Goal: Task Accomplishment & Management: Complete application form

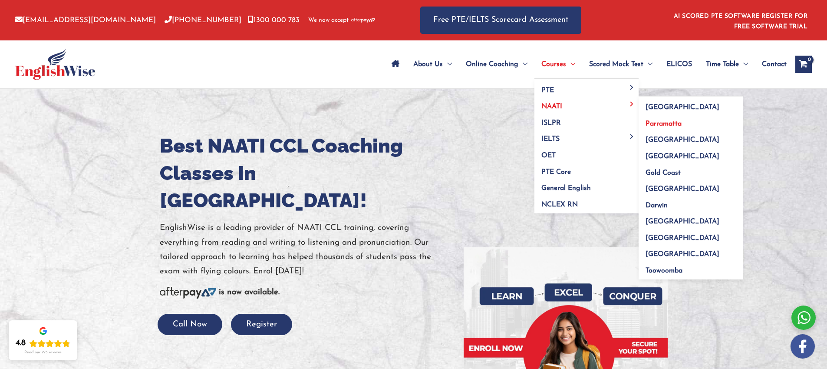
click at [672, 126] on span "Parramatta" at bounding box center [664, 123] width 36 height 7
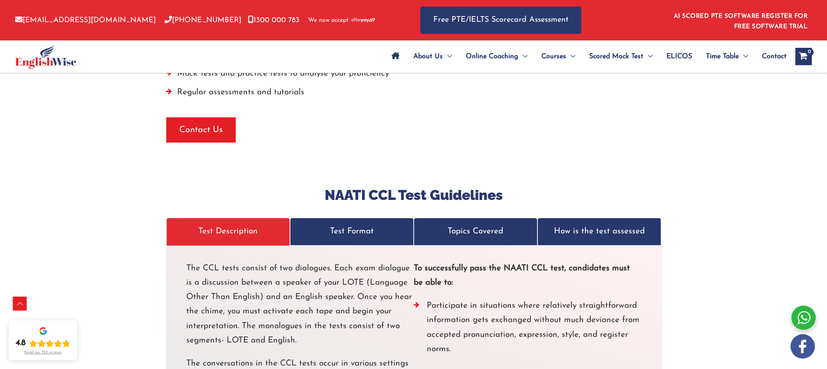
scroll to position [2250, 0]
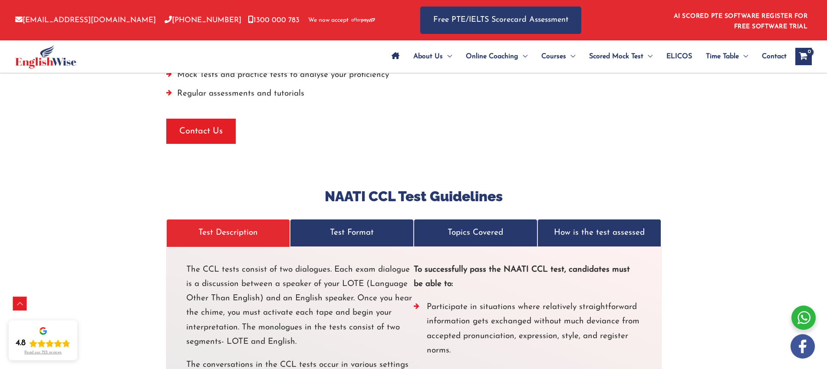
click at [341, 225] on p "Test Format" at bounding box center [352, 232] width 106 height 14
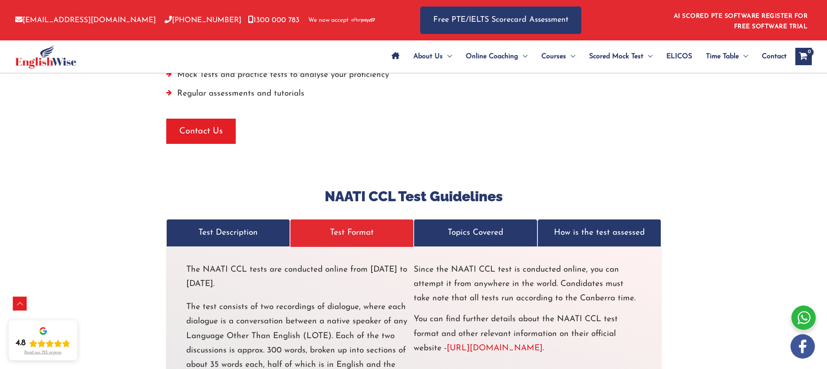
click at [462, 225] on p "Topics Covered" at bounding box center [476, 232] width 106 height 14
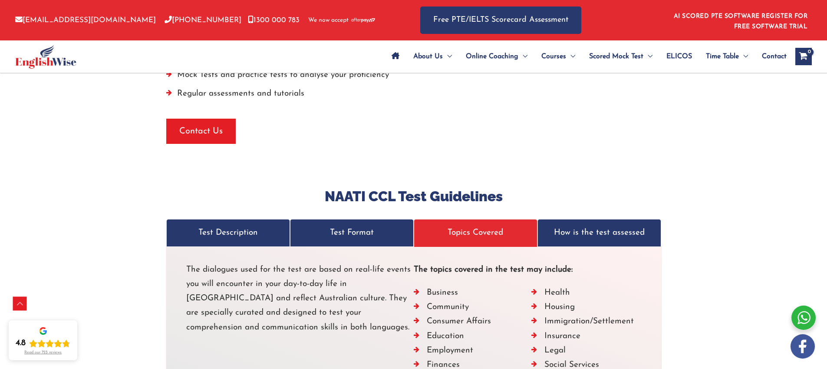
click at [605, 225] on p "How is the test assessed" at bounding box center [600, 232] width 106 height 14
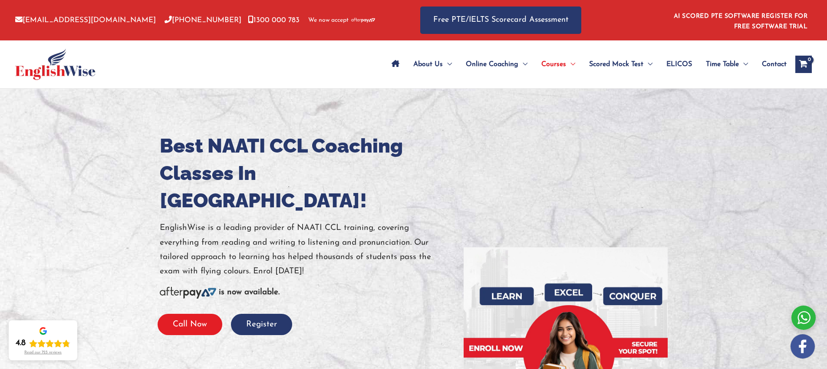
click at [208, 314] on button "Call Now" at bounding box center [190, 324] width 65 height 21
click at [245, 314] on button "Register" at bounding box center [261, 324] width 61 height 21
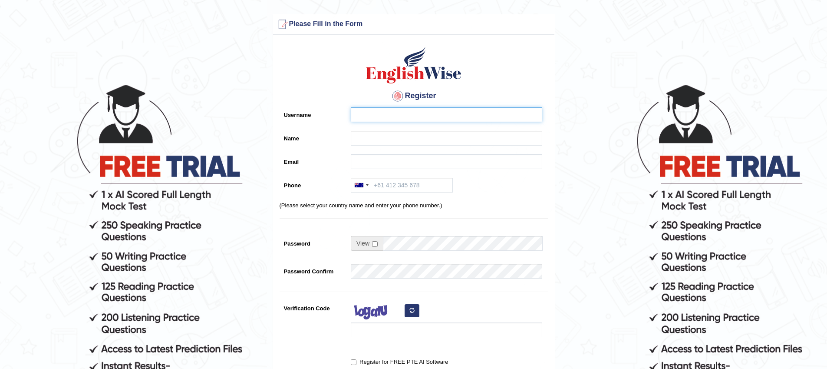
click at [374, 112] on input "Username" at bounding box center [447, 114] width 192 height 15
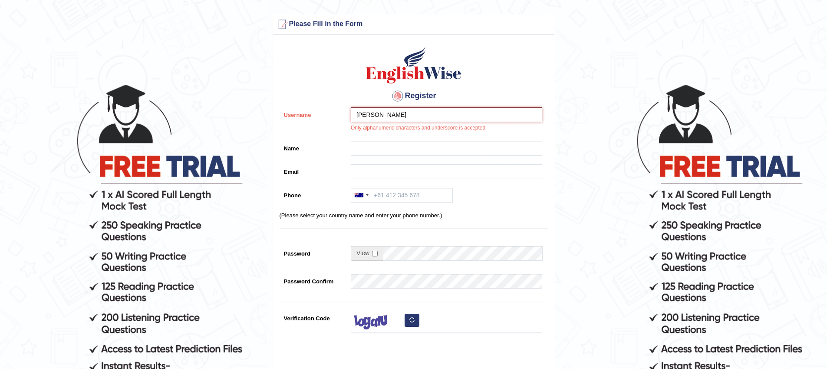
drag, startPoint x: 424, startPoint y: 120, endPoint x: 354, endPoint y: 119, distance: 70.8
click at [351, 121] on input "Sajid Khalid" at bounding box center [447, 114] width 192 height 15
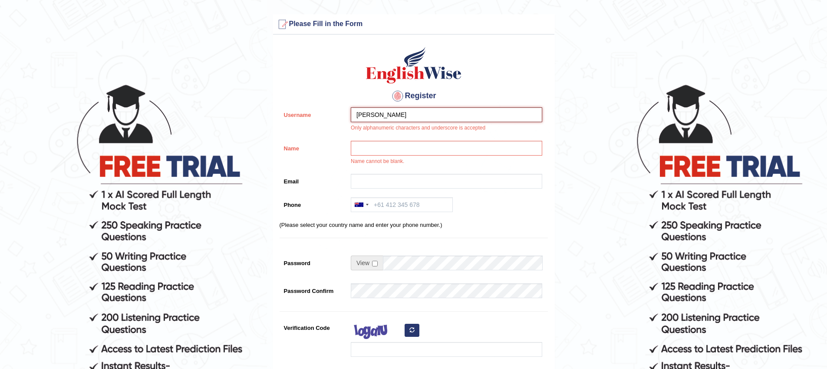
click at [380, 114] on input "Sajid Khalid" at bounding box center [447, 114] width 192 height 15
type input "sajidmukadam"
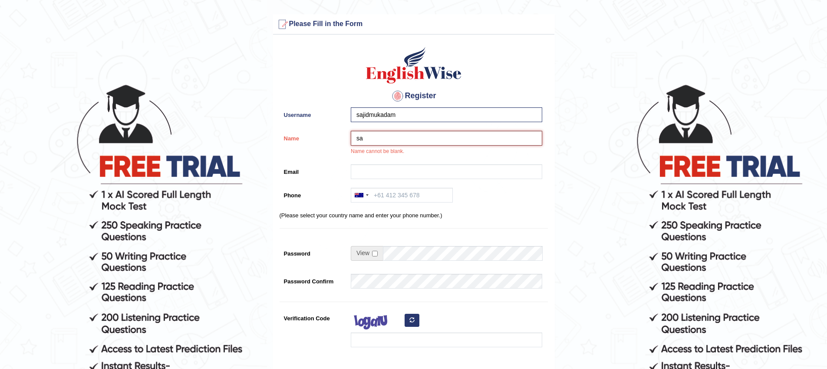
type input "s"
type input "Sajid Khalid Mukadam"
type input "sajidmukadam.sm@gmail.com"
type input "+61451945954"
click at [373, 255] on input "checkbox" at bounding box center [375, 254] width 6 height 6
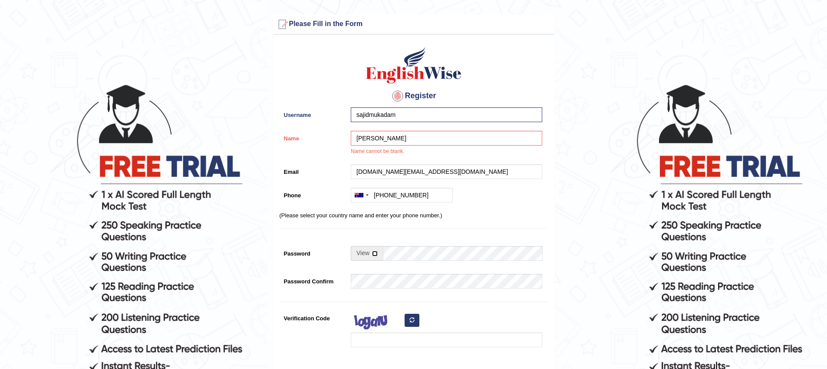
checkbox input "true"
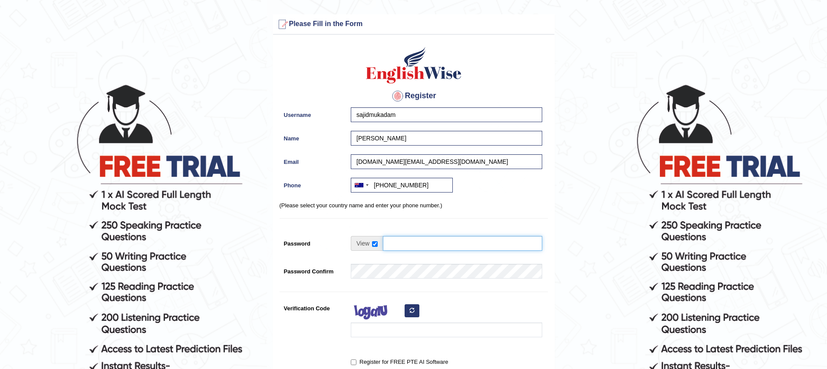
click at [404, 246] on input "Password" at bounding box center [462, 243] width 159 height 15
type input "RoughandTough!705"
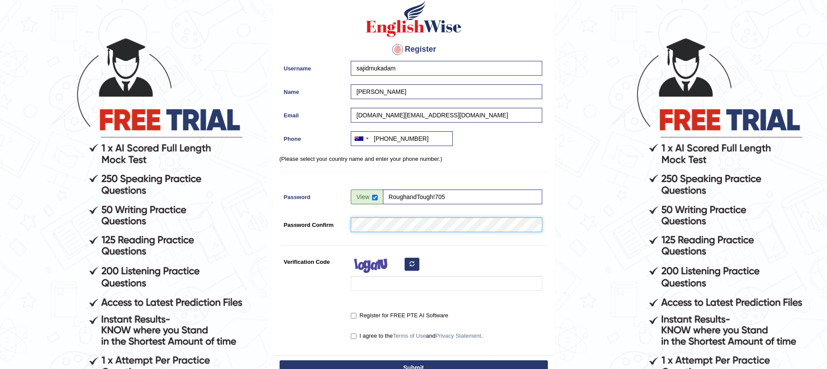
scroll to position [47, 0]
click at [381, 286] on input "Verification Code" at bounding box center [447, 282] width 192 height 15
type input "eeqsoyb"
click at [355, 334] on input "I agree to the Terms of Use and Privacy Statement ." at bounding box center [354, 336] width 6 height 6
checkbox input "true"
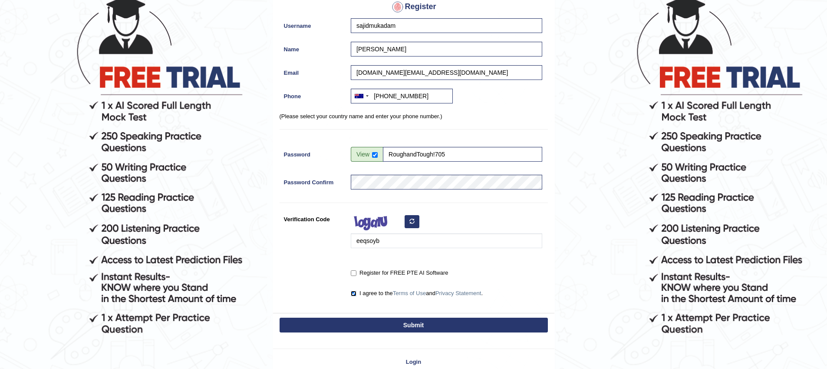
scroll to position [96, 0]
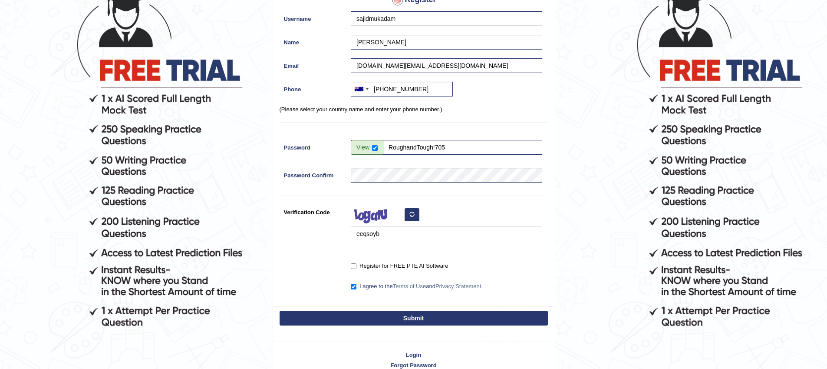
click at [427, 320] on button "Submit" at bounding box center [414, 318] width 268 height 15
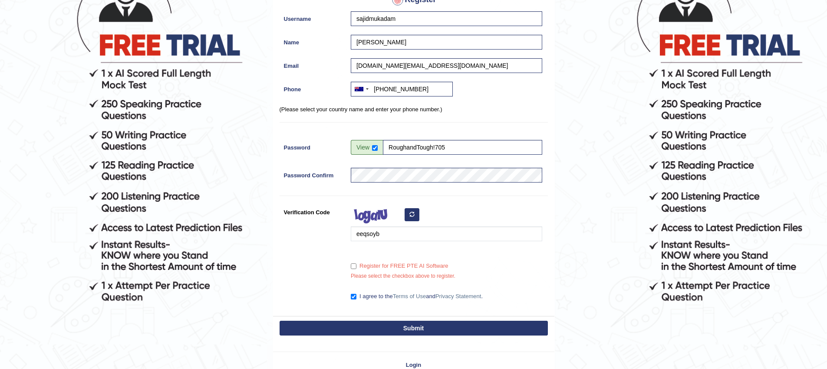
click at [357, 265] on label "Register for FREE PTE AI Software" at bounding box center [399, 265] width 97 height 9
click at [357, 265] on input "Register for FREE PTE AI Software" at bounding box center [354, 266] width 6 height 6
checkbox input "true"
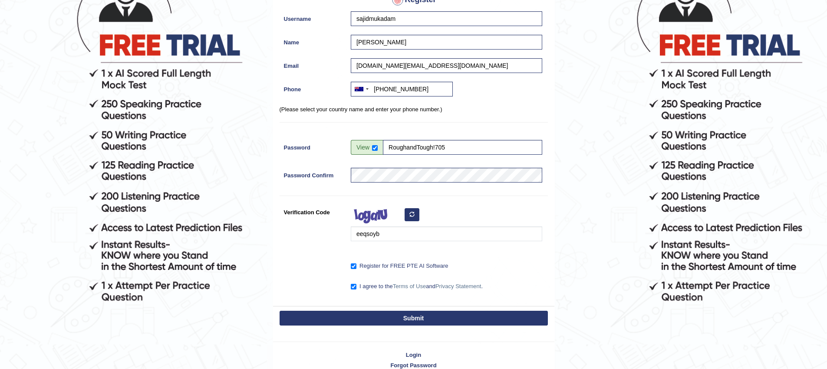
click at [410, 327] on div "Submit" at bounding box center [413, 319] width 281 height 26
click at [414, 319] on button "Submit" at bounding box center [414, 318] width 268 height 15
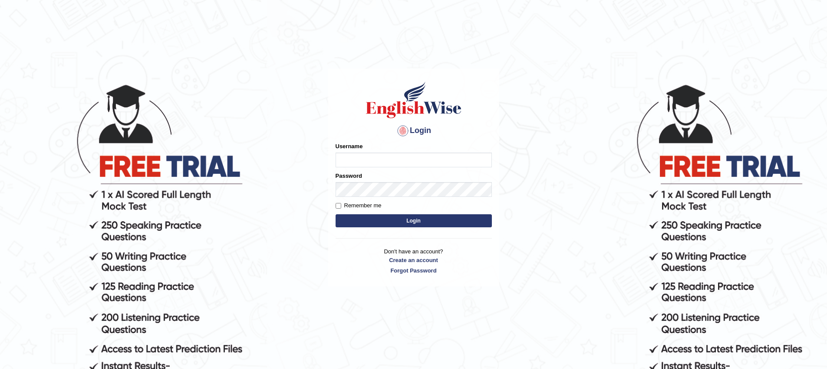
click at [415, 160] on input "Username" at bounding box center [414, 159] width 156 height 15
type input "sajidmukadam"
click at [336, 214] on button "Login" at bounding box center [414, 220] width 156 height 13
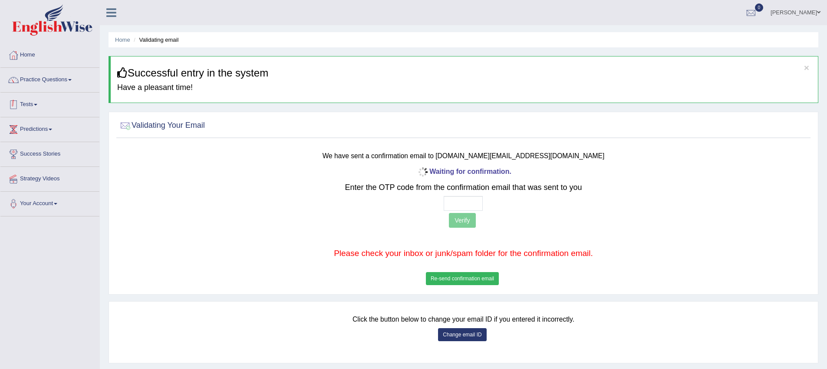
click at [37, 105] on span at bounding box center [35, 105] width 3 height 2
click at [462, 204] on input "text" at bounding box center [463, 203] width 39 height 15
click at [464, 279] on button "Re-send confirmation email" at bounding box center [462, 278] width 73 height 13
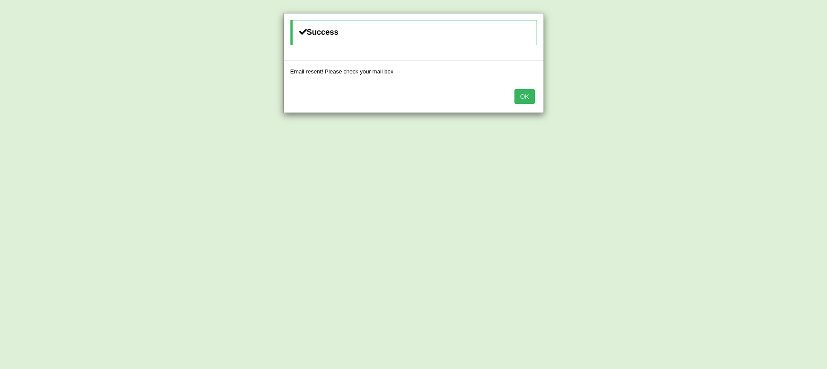
click at [524, 99] on button "OK" at bounding box center [525, 96] width 20 height 15
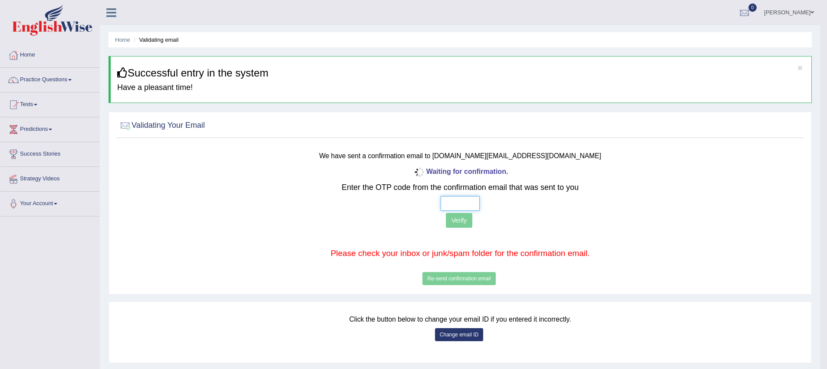
click at [446, 203] on input "text" at bounding box center [460, 203] width 39 height 15
type input "5 2 9 1"
click at [449, 220] on button "Verify" at bounding box center [459, 220] width 26 height 15
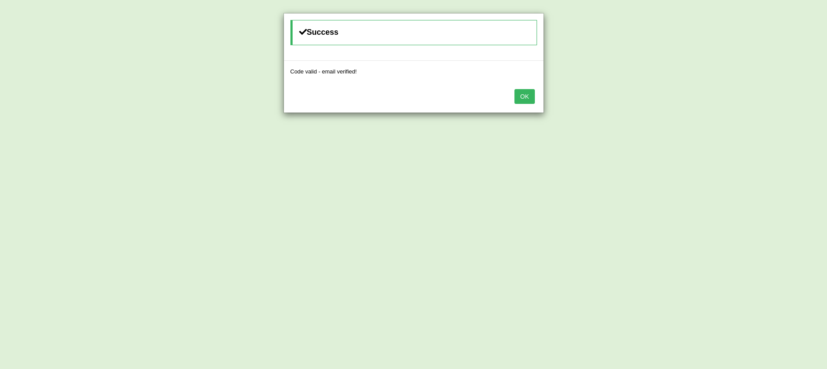
click at [521, 89] on button "OK" at bounding box center [525, 96] width 20 height 15
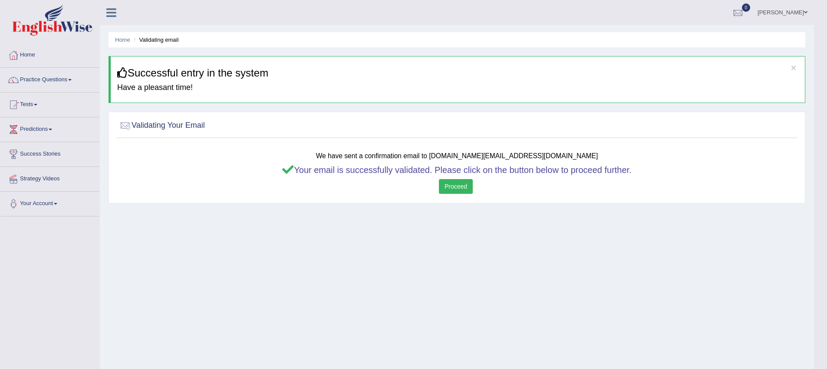
click at [458, 183] on link "Proceed" at bounding box center [456, 186] width 34 height 15
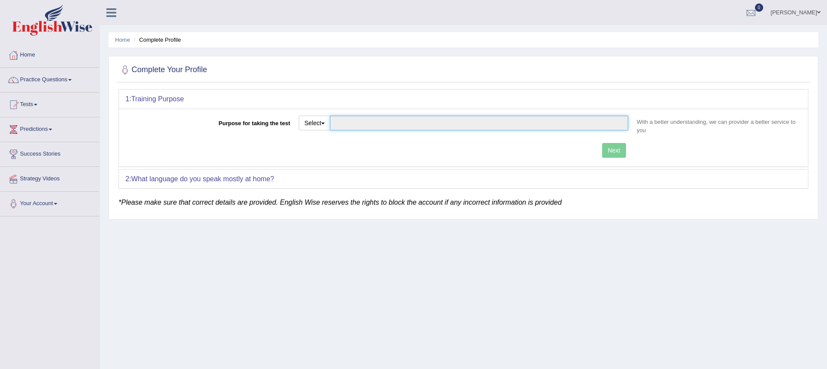
click at [353, 126] on input "Purpose for taking the test" at bounding box center [479, 123] width 298 height 15
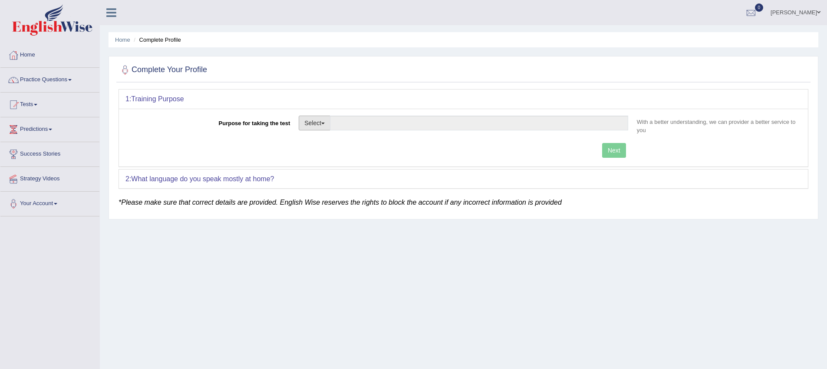
click at [319, 126] on button "Select" at bounding box center [315, 123] width 32 height 15
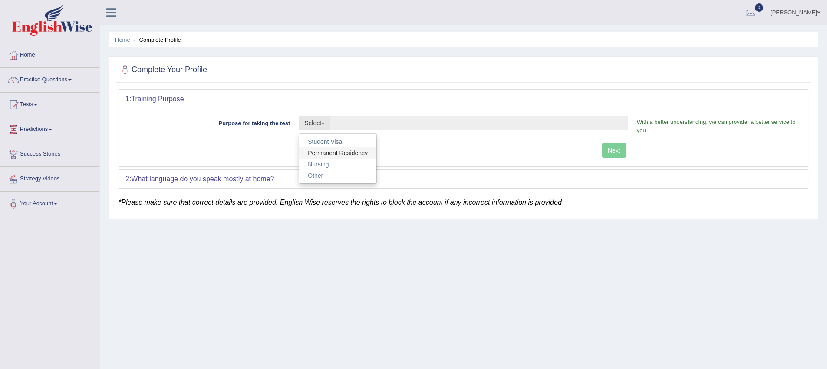
click at [347, 155] on link "Permanent Residency" at bounding box center [337, 152] width 77 height 11
type input "Permanent Residency"
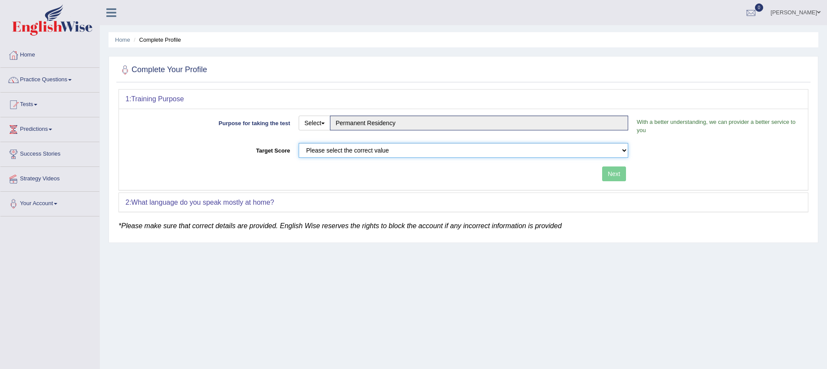
click at [373, 148] on select "Please select the correct value 50 (6 bands) 58 (6.5 bands) 65 (7 bands) 79 (8 …" at bounding box center [464, 150] width 330 height 15
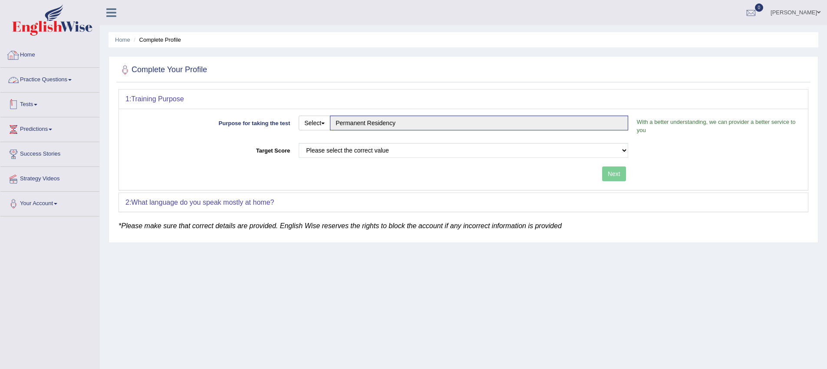
click at [70, 83] on link "Practice Questions" at bounding box center [49, 79] width 99 height 22
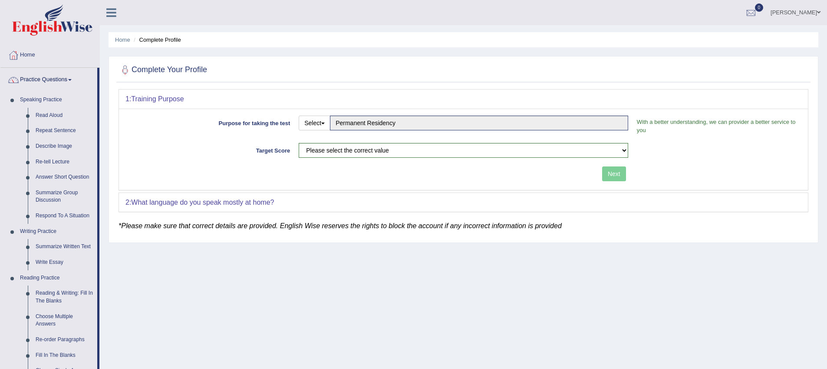
click at [63, 79] on link "Practice Questions" at bounding box center [48, 79] width 97 height 22
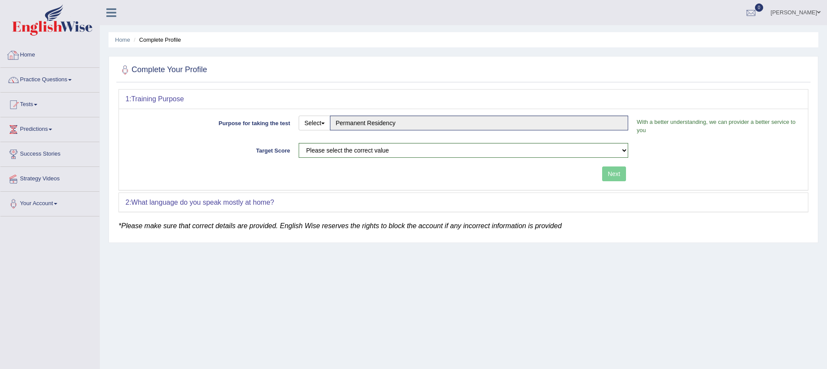
click at [37, 60] on link "Home" at bounding box center [49, 54] width 99 height 22
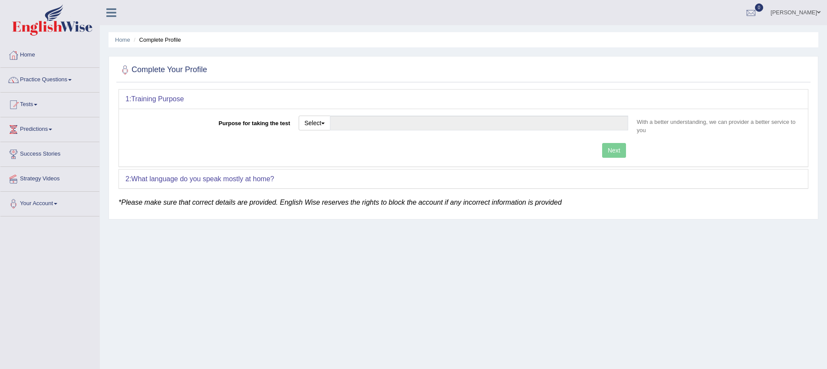
click at [120, 18] on div at bounding box center [115, 9] width 30 height 19
click at [113, 16] on icon at bounding box center [111, 12] width 10 height 11
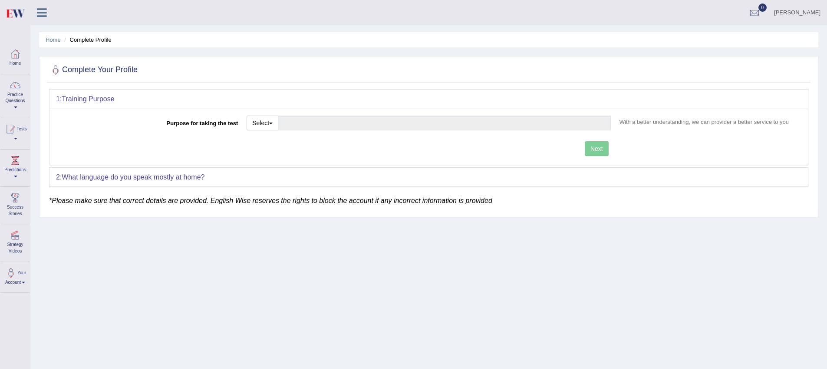
click at [37, 14] on icon at bounding box center [42, 12] width 10 height 11
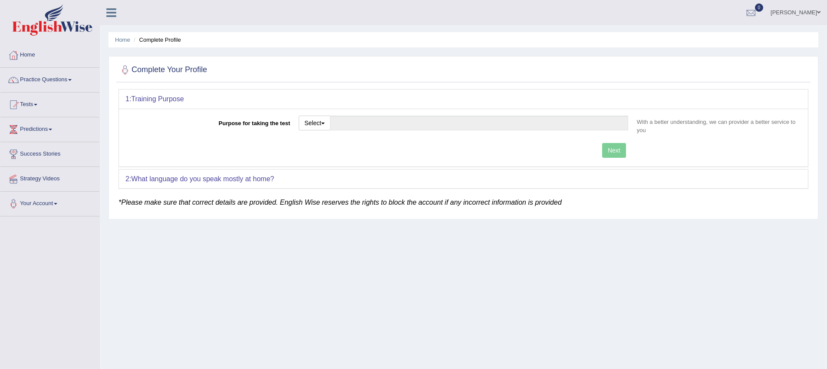
click at [745, 18] on div at bounding box center [751, 13] width 13 height 13
click at [788, 13] on link "[PERSON_NAME]" at bounding box center [795, 11] width 63 height 23
click at [55, 132] on link "Predictions" at bounding box center [49, 128] width 99 height 22
